Goal: Task Accomplishment & Management: Use online tool/utility

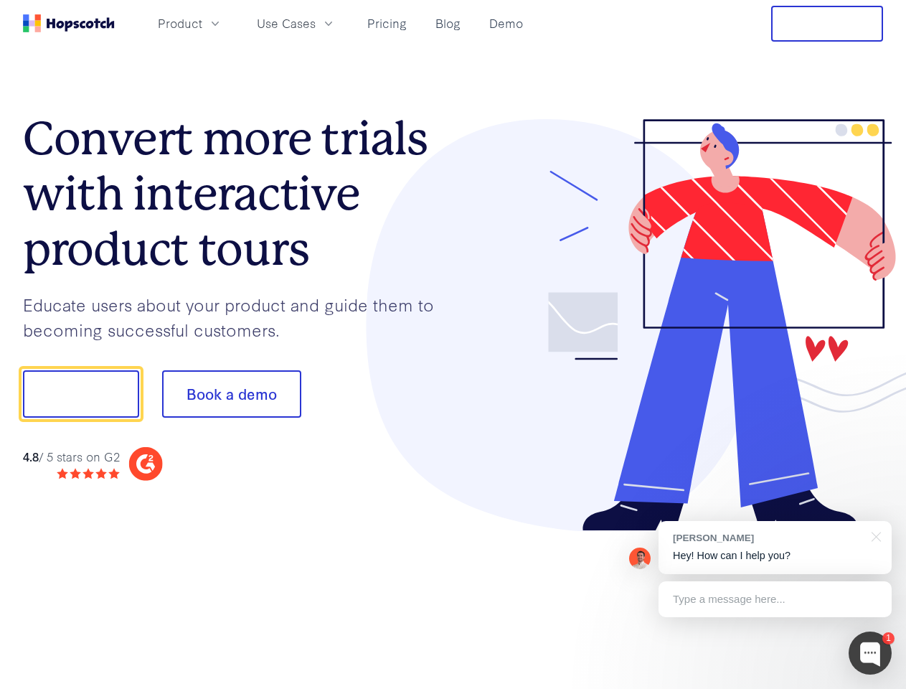
click at [453, 344] on div at bounding box center [668, 325] width 430 height 412
click at [202, 23] on span "Product" at bounding box center [180, 23] width 44 height 18
click at [316, 23] on span "Use Cases" at bounding box center [286, 23] width 59 height 18
click at [827, 24] on button "Free Trial" at bounding box center [827, 24] width 112 height 36
click at [80, 394] on button "Show me!" at bounding box center [81, 393] width 116 height 47
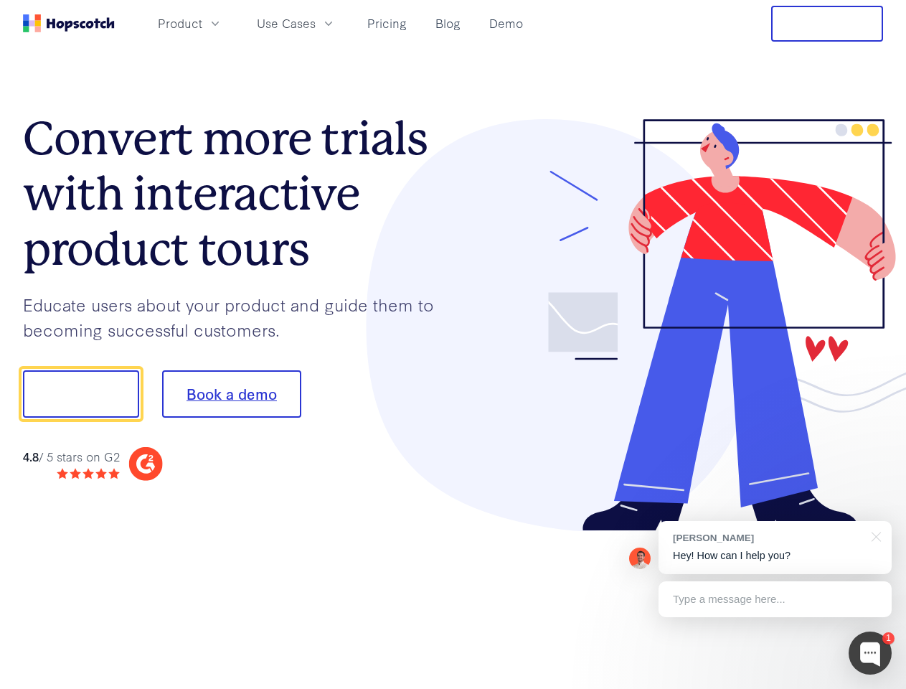
click at [231, 394] on button "Book a demo" at bounding box center [231, 393] width 139 height 47
click at [870, 653] on div at bounding box center [870, 652] width 43 height 43
click at [775, 547] on div "[PERSON_NAME] Hey! How can I help you?" at bounding box center [775, 547] width 233 height 53
click at [874, 535] on div at bounding box center [874, 535] width 36 height 29
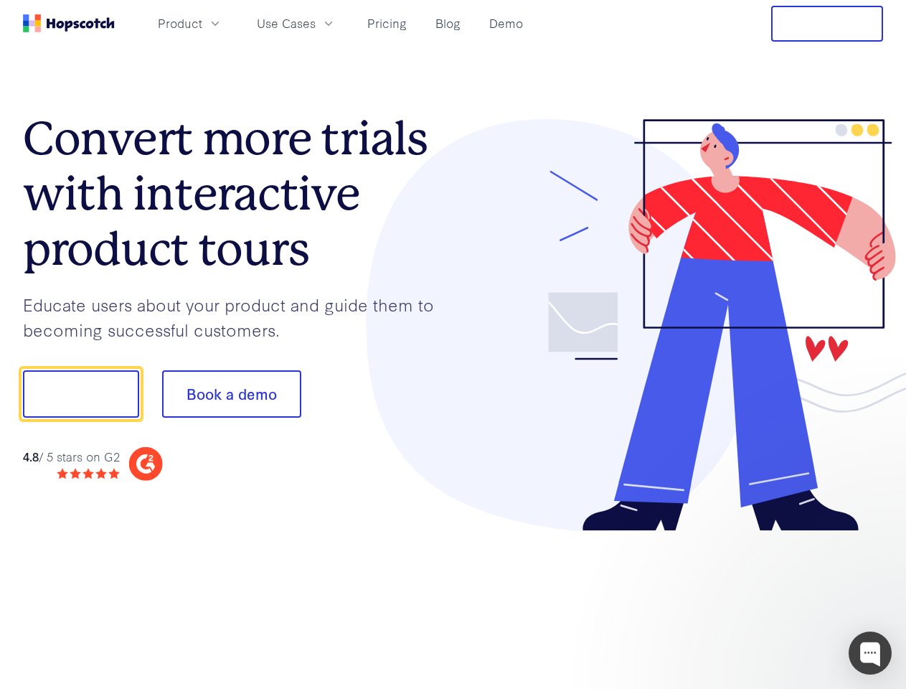
click at [775, 599] on div at bounding box center [757, 488] width 269 height 286
